Goal: Task Accomplishment & Management: Manage account settings

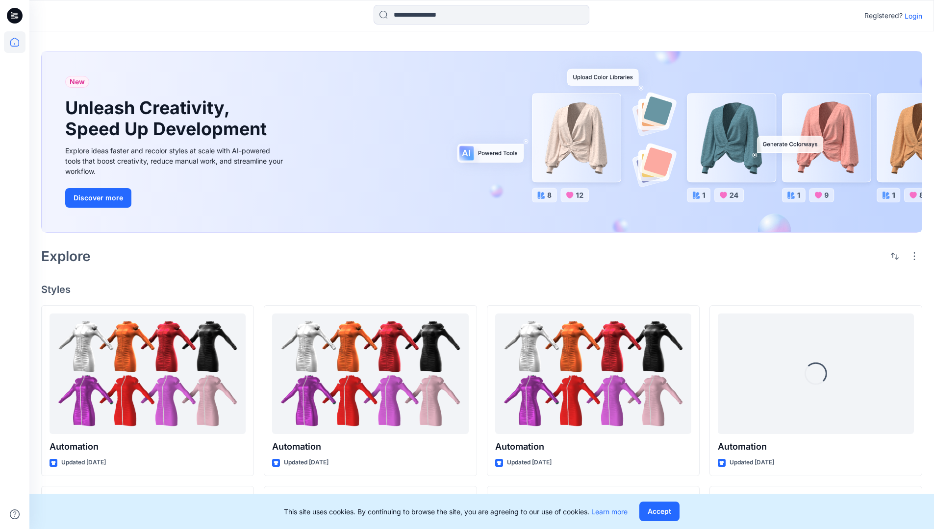
click at [911, 16] on p "Login" at bounding box center [913, 16] width 18 height 10
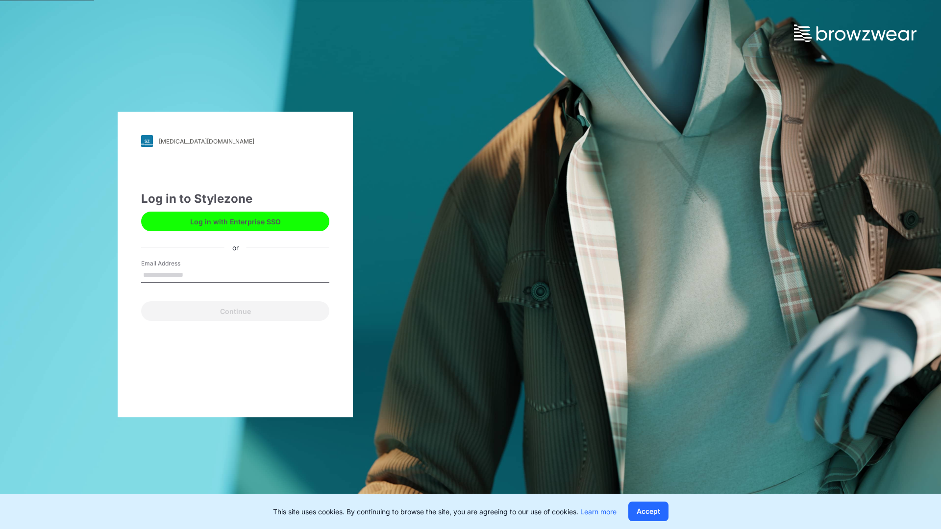
click at [194, 274] on input "Email Address" at bounding box center [235, 275] width 188 height 15
type input "**********"
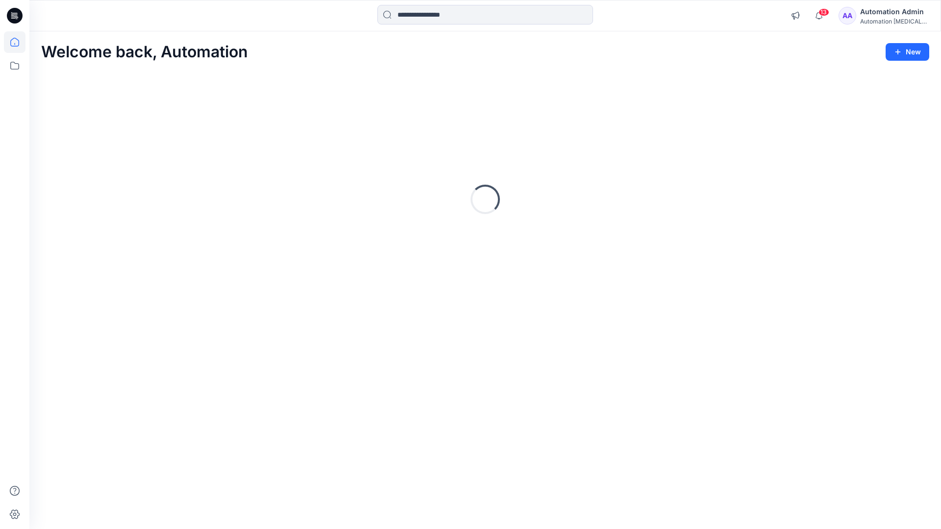
click at [19, 42] on icon at bounding box center [14, 42] width 9 height 9
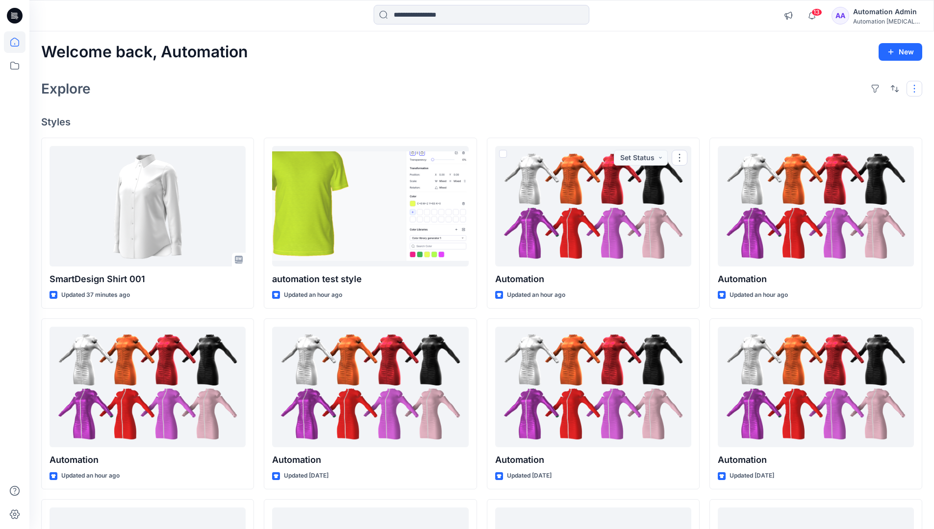
click at [916, 88] on button "button" at bounding box center [914, 89] width 16 height 16
click at [892, 87] on button "button" at bounding box center [895, 89] width 16 height 16
click at [851, 108] on p "Last update" at bounding box center [862, 113] width 62 height 10
click at [842, 134] on p "A to Z" at bounding box center [862, 135] width 62 height 10
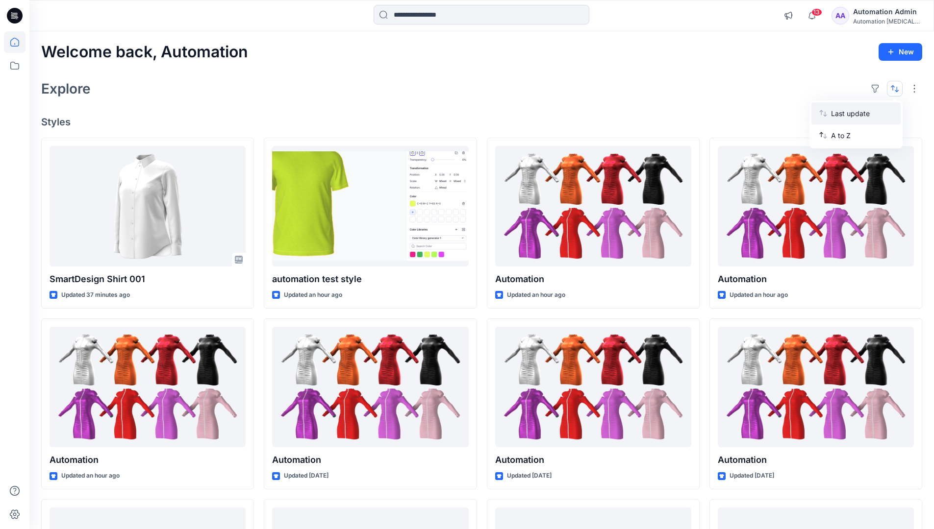
click at [842, 111] on p "Last update" at bounding box center [862, 113] width 62 height 10
click at [842, 138] on p "A to Z" at bounding box center [862, 135] width 62 height 10
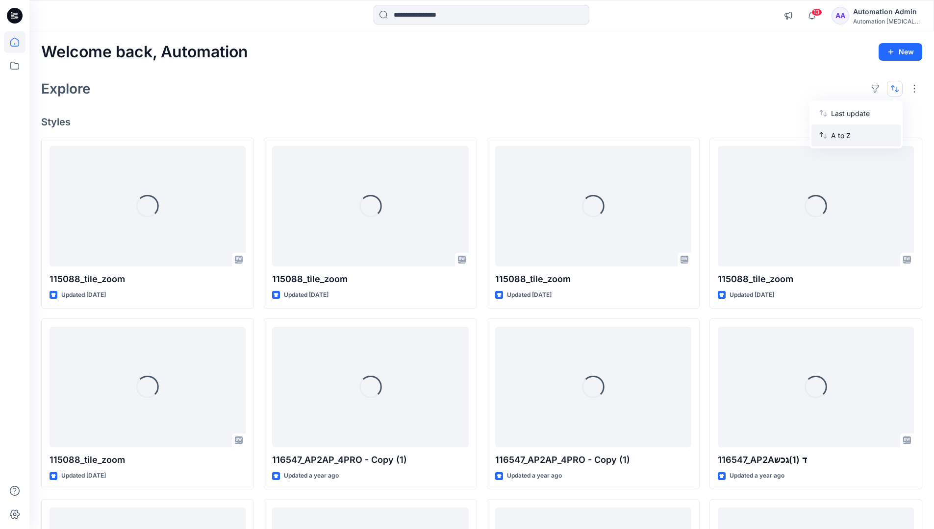
click at [842, 135] on p "A to Z" at bounding box center [862, 135] width 62 height 10
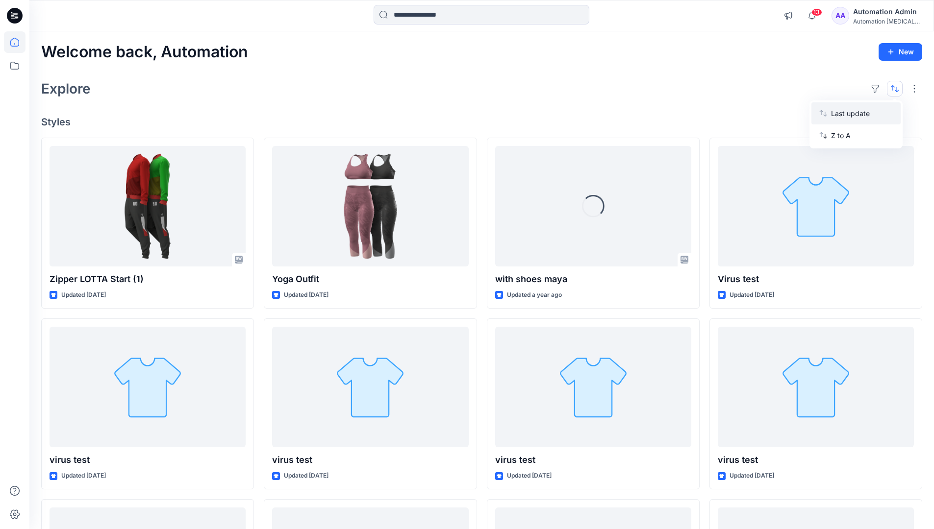
click at [842, 116] on p "Last update" at bounding box center [862, 113] width 62 height 10
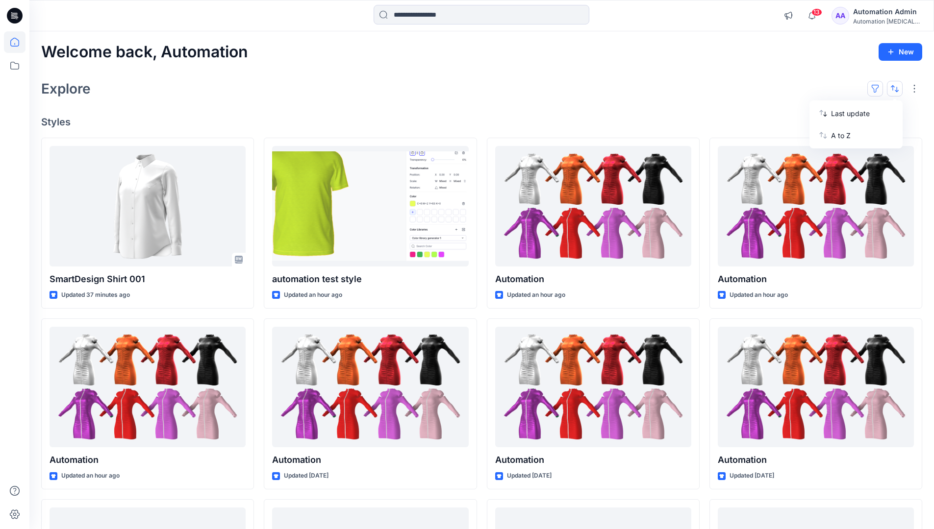
click at [879, 88] on button "button" at bounding box center [875, 89] width 16 height 16
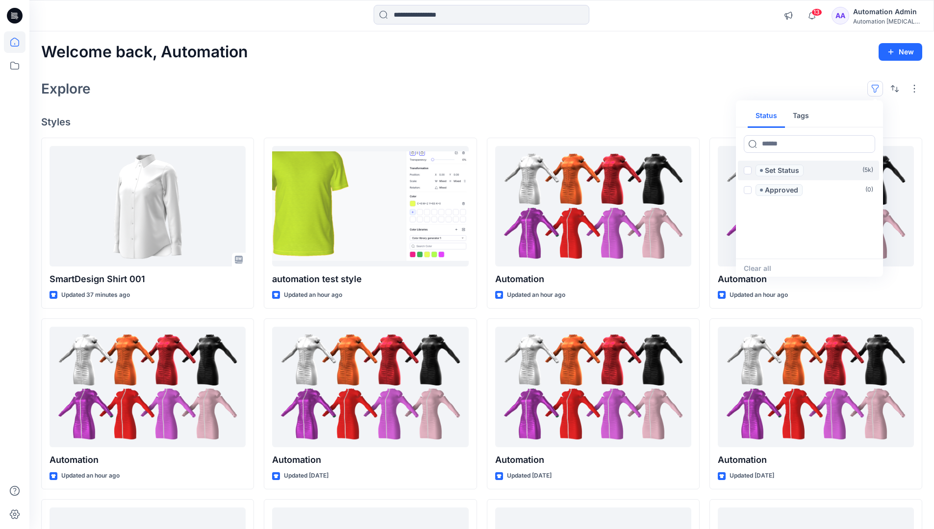
click at [747, 172] on span at bounding box center [748, 171] width 8 height 8
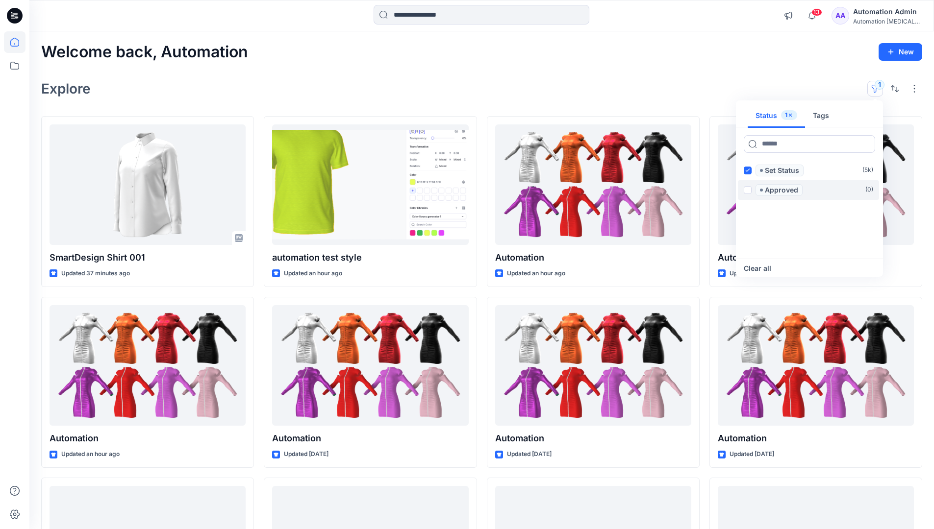
click at [749, 188] on span at bounding box center [748, 190] width 8 height 8
click at [747, 171] on icon at bounding box center [747, 170] width 4 height 3
click at [749, 189] on icon at bounding box center [747, 189] width 4 height 3
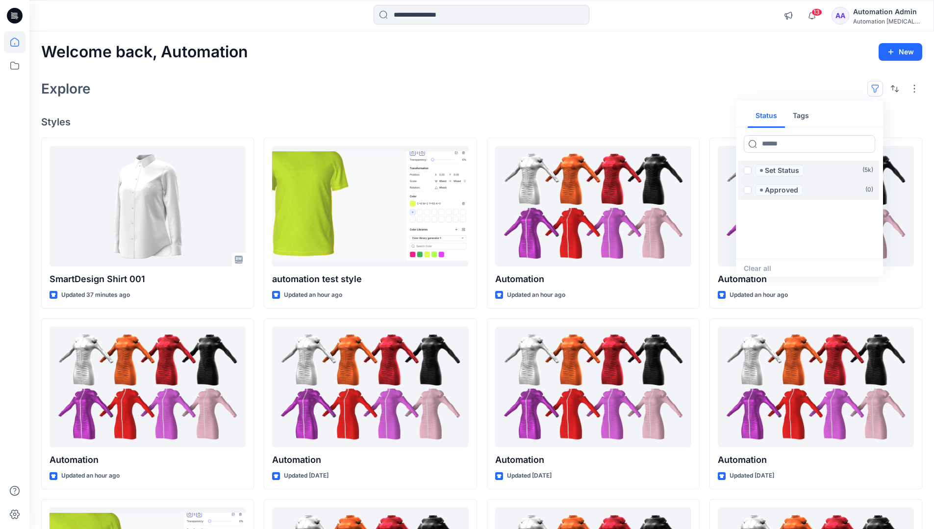
click at [799, 112] on button "Tags" at bounding box center [801, 116] width 32 height 24
click at [772, 115] on button "Status" at bounding box center [765, 116] width 37 height 24
click at [780, 146] on input at bounding box center [809, 144] width 131 height 18
type input "******"
click at [784, 171] on p "Set Status" at bounding box center [782, 171] width 34 height 12
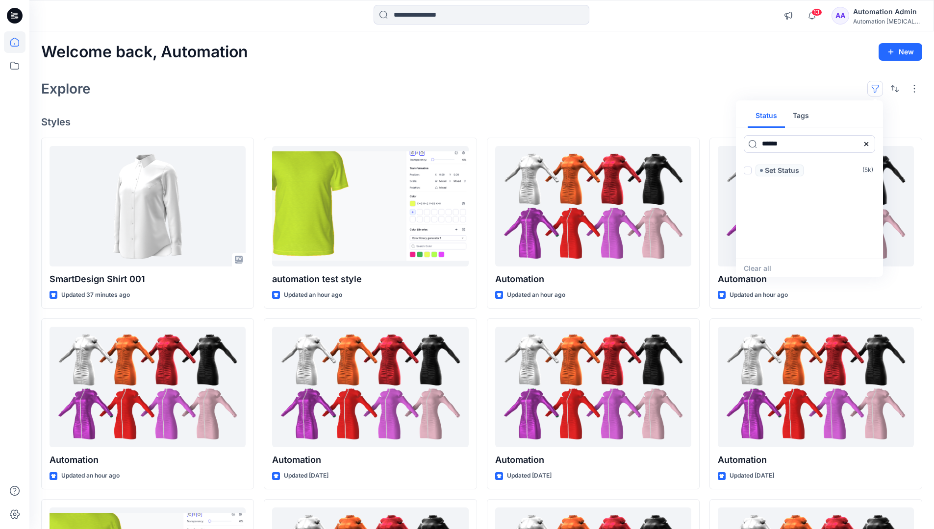
click at [865, 144] on icon at bounding box center [866, 144] width 4 height 4
click at [804, 119] on button "Tags" at bounding box center [801, 116] width 32 height 24
click at [773, 144] on input at bounding box center [809, 144] width 131 height 18
type input "**********"
click at [809, 246] on p "automation tag" at bounding box center [785, 249] width 51 height 12
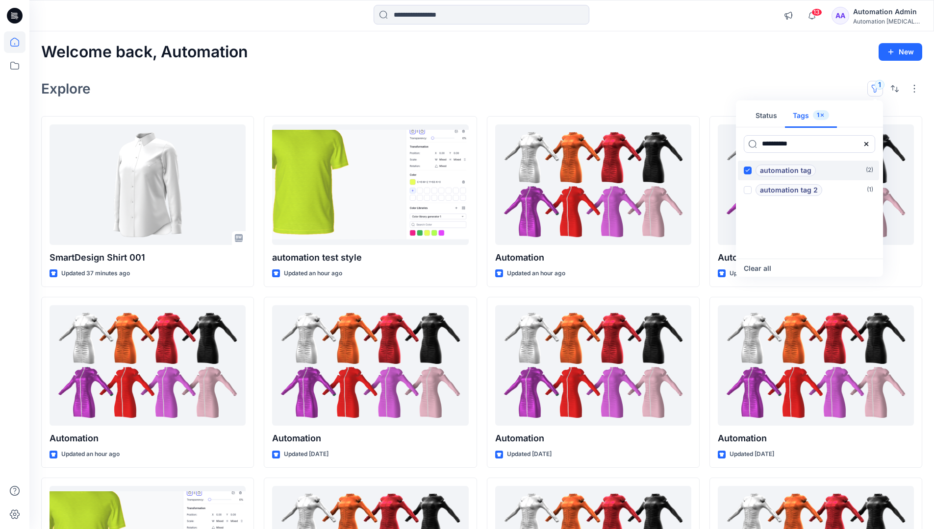
click at [809, 168] on p "automation tag" at bounding box center [785, 171] width 51 height 12
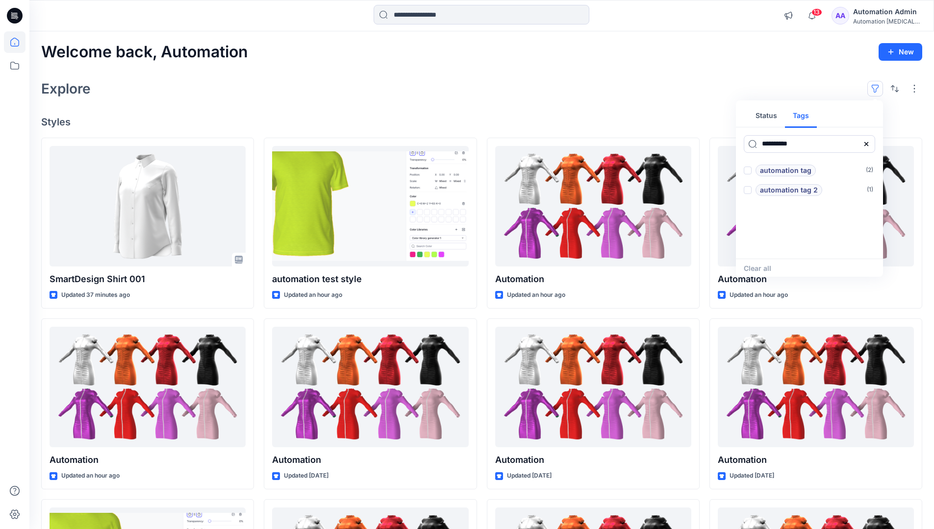
click at [867, 145] on icon at bounding box center [866, 144] width 4 height 4
click at [772, 119] on button "Status" at bounding box center [765, 116] width 37 height 24
click at [781, 171] on p "Set Status" at bounding box center [782, 171] width 34 height 12
click at [749, 171] on span at bounding box center [748, 171] width 8 height 8
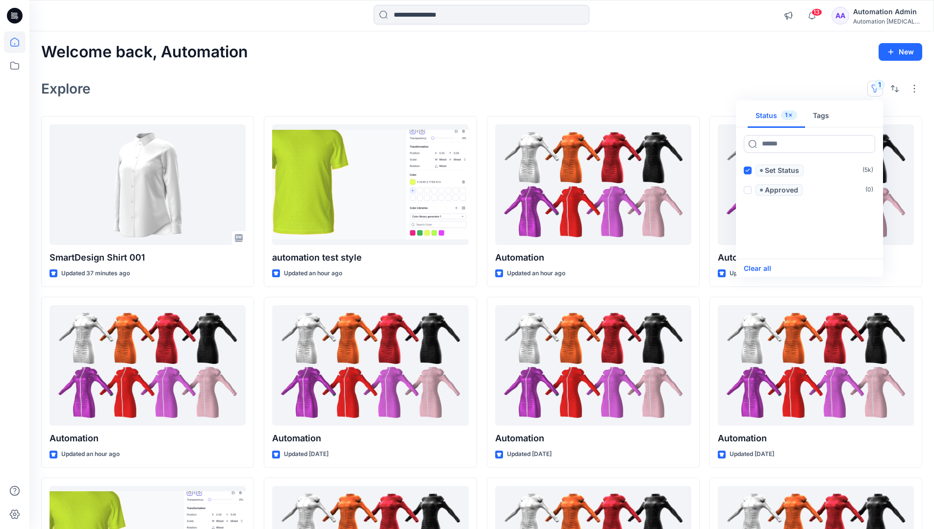
click at [765, 268] on button "Clear all" at bounding box center [757, 269] width 27 height 12
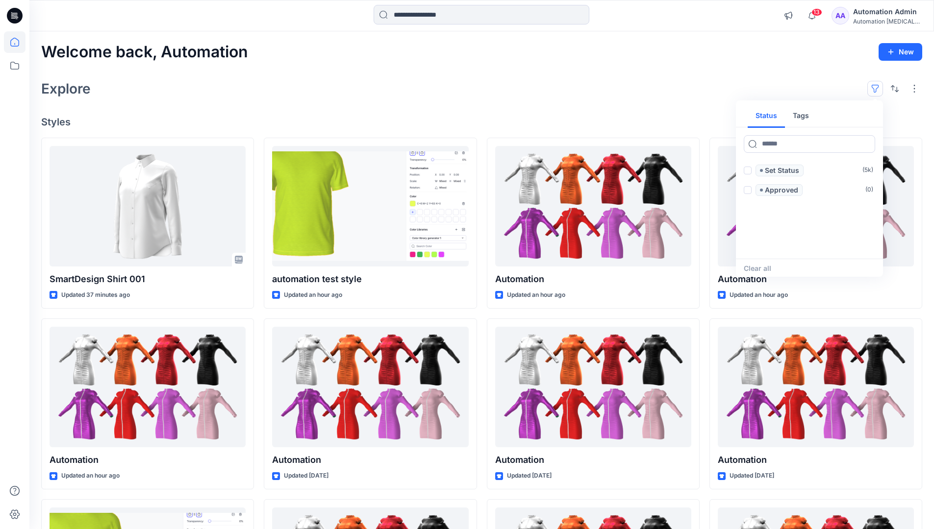
click at [877, 85] on button "button" at bounding box center [875, 89] width 16 height 16
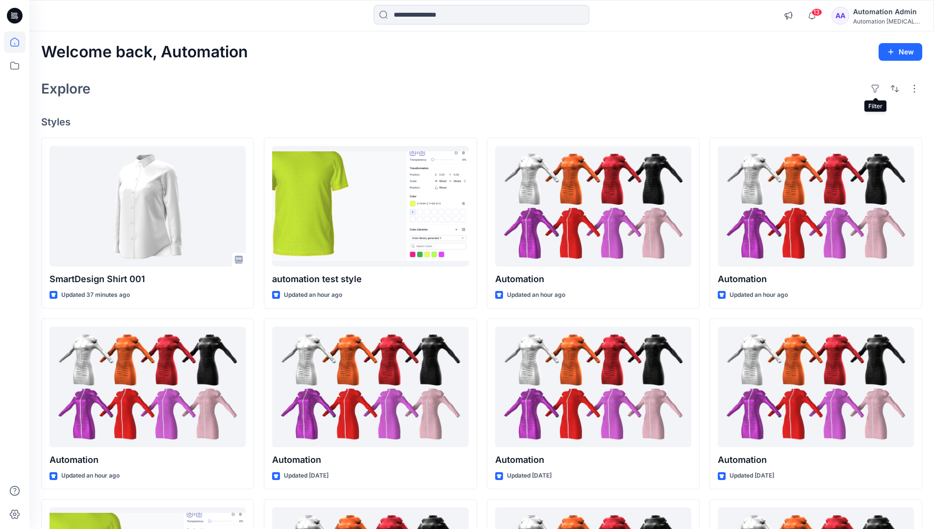
click at [883, 11] on div "Automation Admin" at bounding box center [887, 12] width 69 height 12
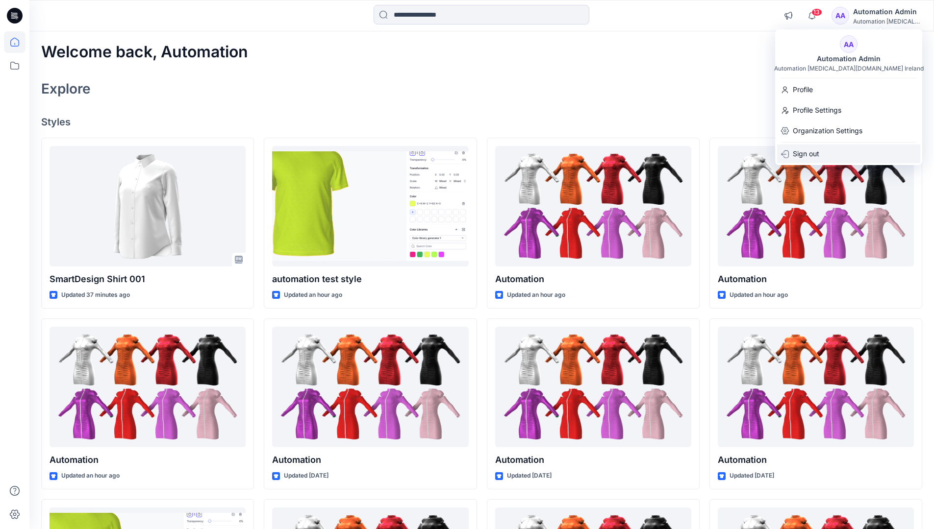
click at [819, 155] on p "Sign out" at bounding box center [806, 154] width 26 height 19
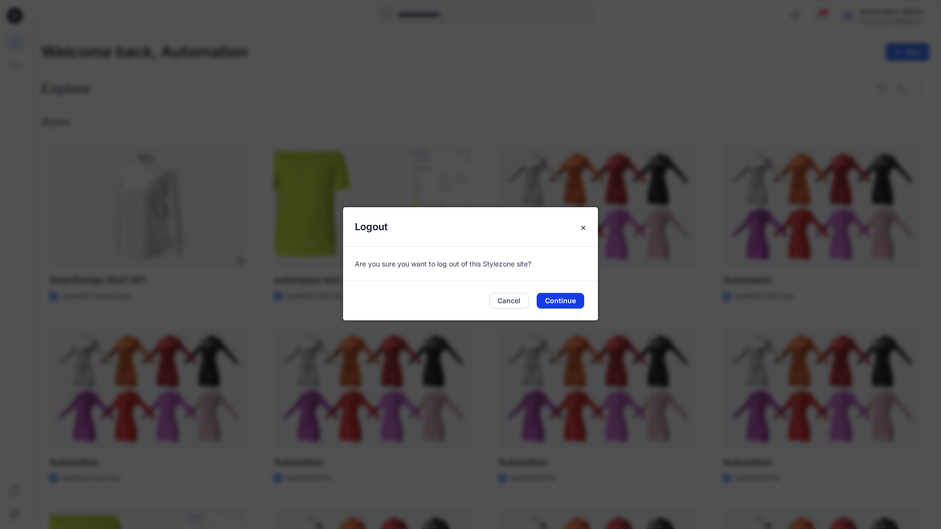
click at [572, 297] on button "Continue" at bounding box center [561, 301] width 48 height 16
